Goal: Information Seeking & Learning: Understand process/instructions

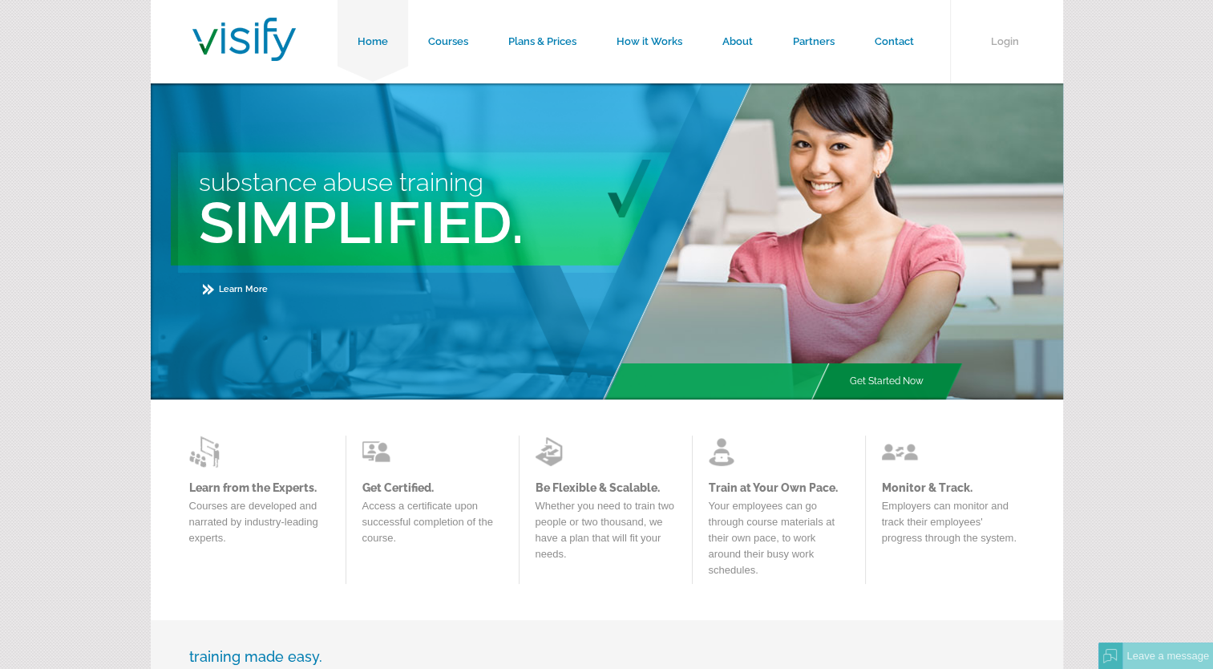
click at [880, 384] on link "Get Started Now" at bounding box center [887, 381] width 114 height 36
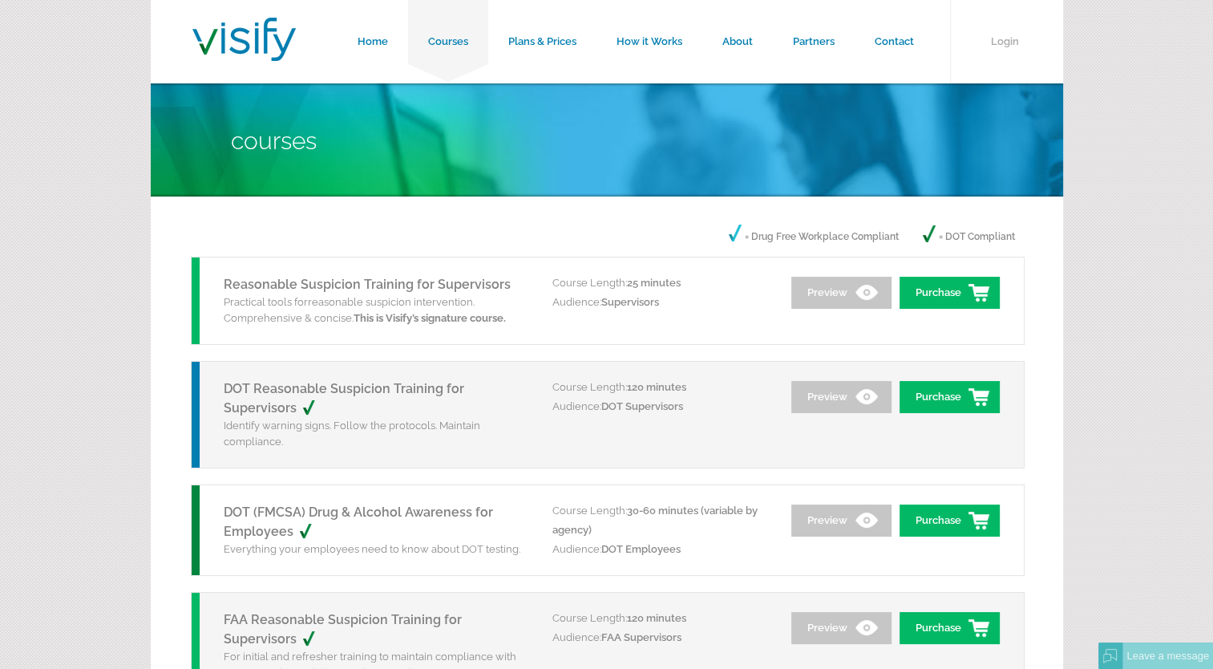
click at [388, 284] on link "Reasonable Suspicion Training for Supervisors" at bounding box center [367, 284] width 287 height 15
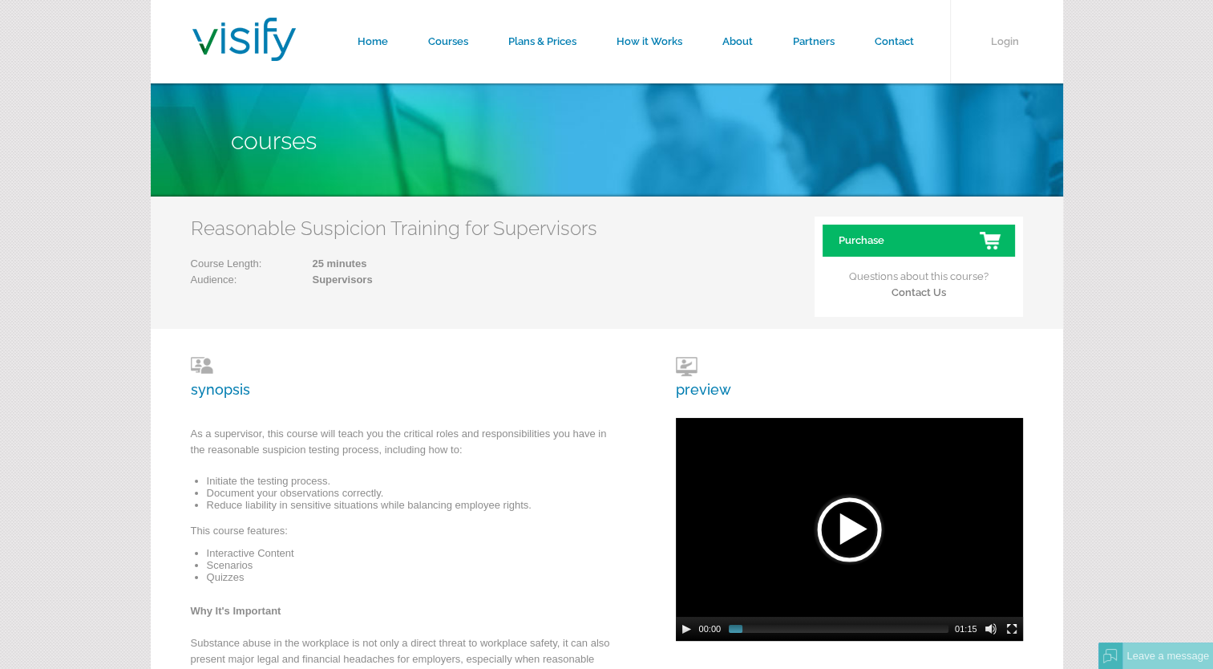
scroll to position [806, 0]
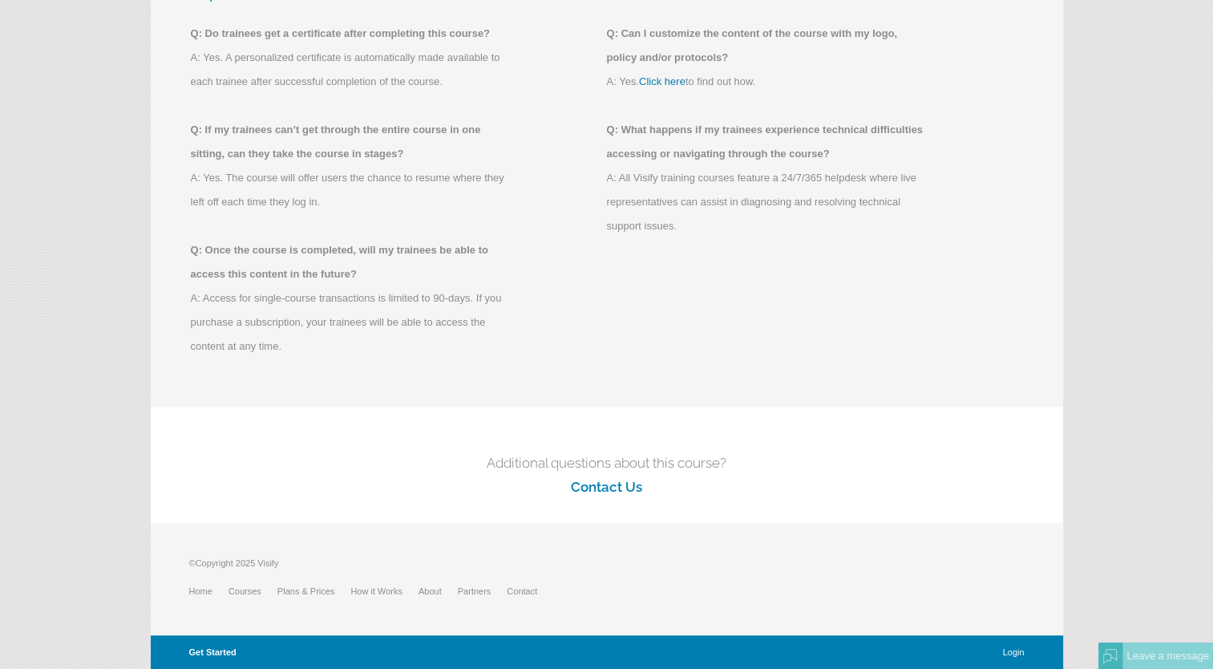
click at [216, 652] on link "Get Started" at bounding box center [212, 652] width 47 height 10
